Goal: Task Accomplishment & Management: Complete application form

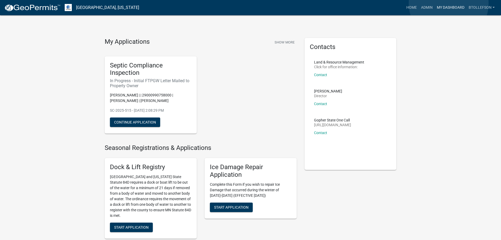
click at [449, 3] on link "My Dashboard" at bounding box center [451, 8] width 32 height 10
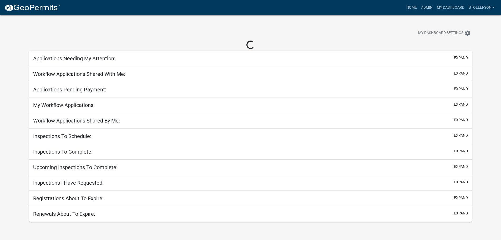
select select "3: 100"
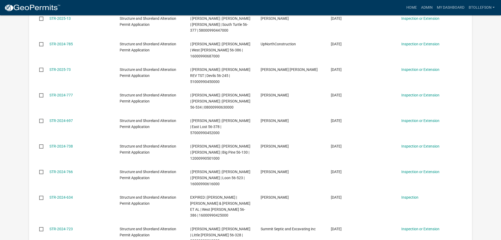
scroll to position [1385, 0]
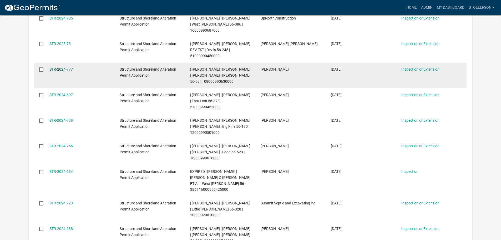
click at [55, 71] on link "STR-2024-777" at bounding box center [60, 69] width 23 height 4
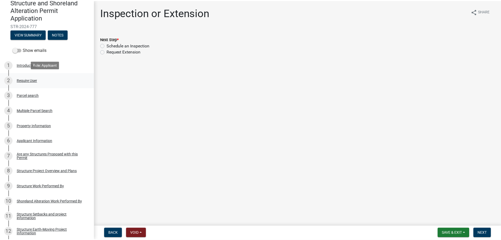
scroll to position [53, 0]
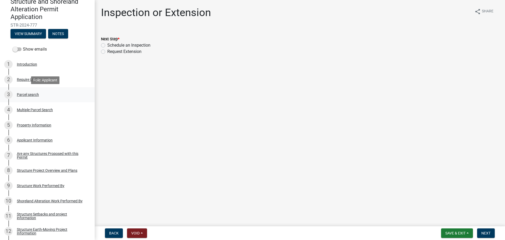
click at [25, 91] on div "3 Parcel search" at bounding box center [45, 94] width 82 height 8
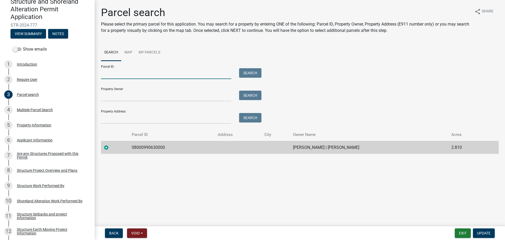
click at [121, 76] on input "Parcel ID:" at bounding box center [166, 73] width 130 height 11
paste input "08000990634000"
type input "08000990634000"
click at [240, 69] on button "Search" at bounding box center [250, 72] width 22 height 9
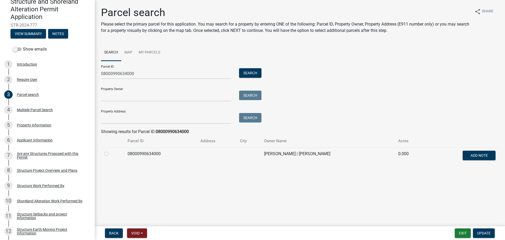
click at [111, 150] on label at bounding box center [111, 150] width 0 height 0
click at [111, 153] on input "radio" at bounding box center [112, 151] width 3 height 3
radio input "true"
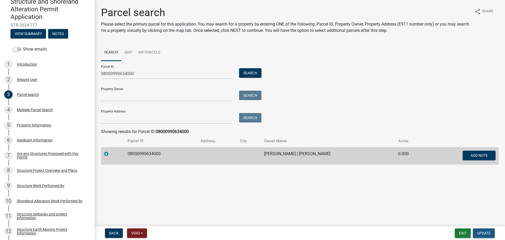
click at [490, 235] on span "Update" at bounding box center [483, 233] width 13 height 4
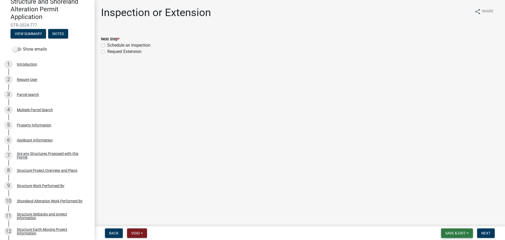
click at [460, 234] on span "Save & Exit" at bounding box center [455, 233] width 20 height 4
click at [453, 220] on button "Save & Exit" at bounding box center [452, 219] width 42 height 13
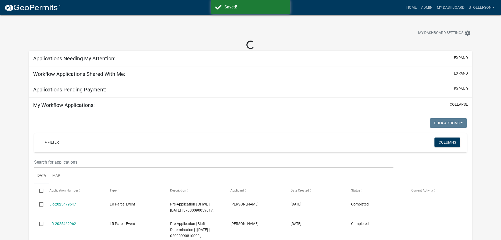
select select "3: 100"
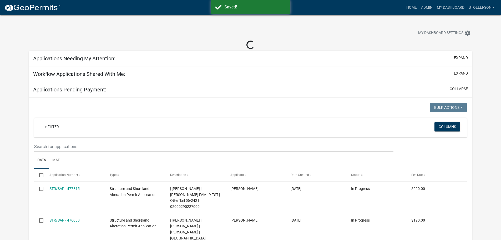
select select "3: 100"
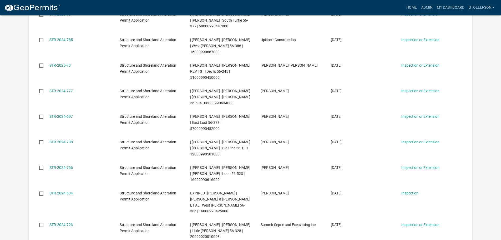
scroll to position [1368, 0]
